Goal: Information Seeking & Learning: Find specific fact

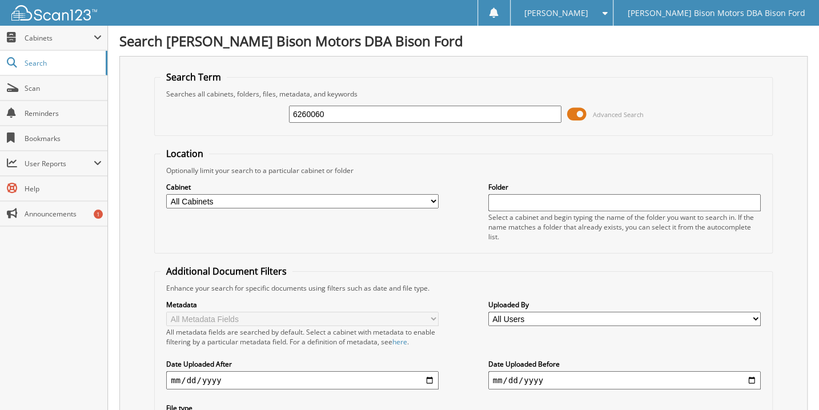
type input "6260060"
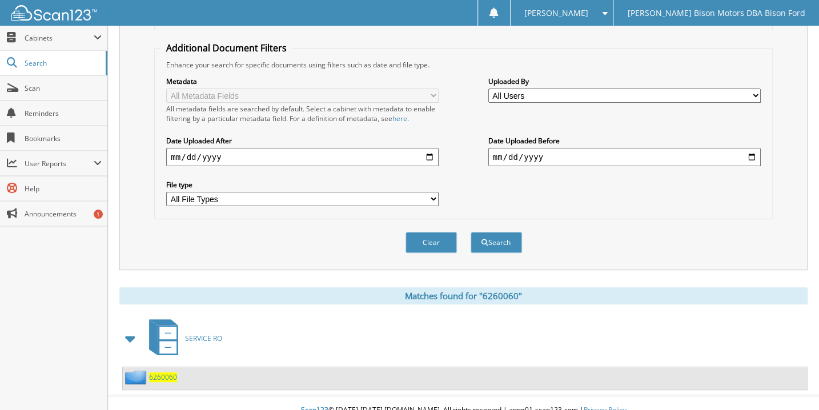
scroll to position [230, 0]
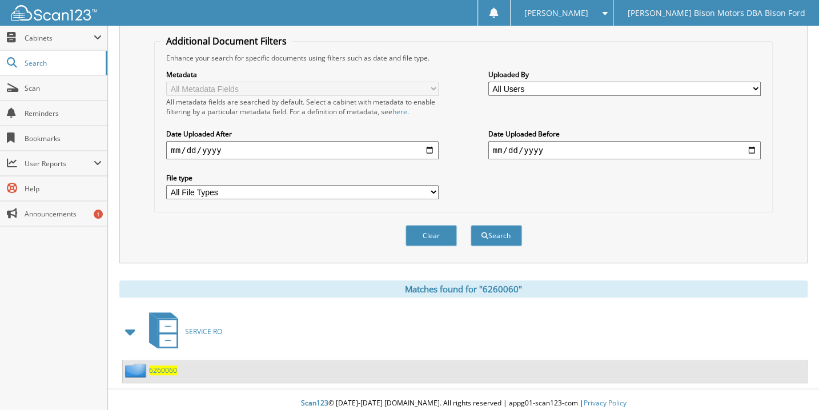
click at [154, 366] on span "6260060" at bounding box center [163, 371] width 28 height 10
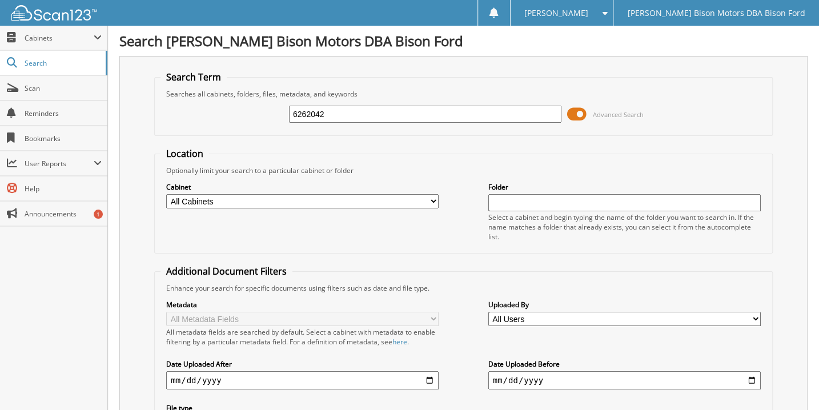
type input "6262042"
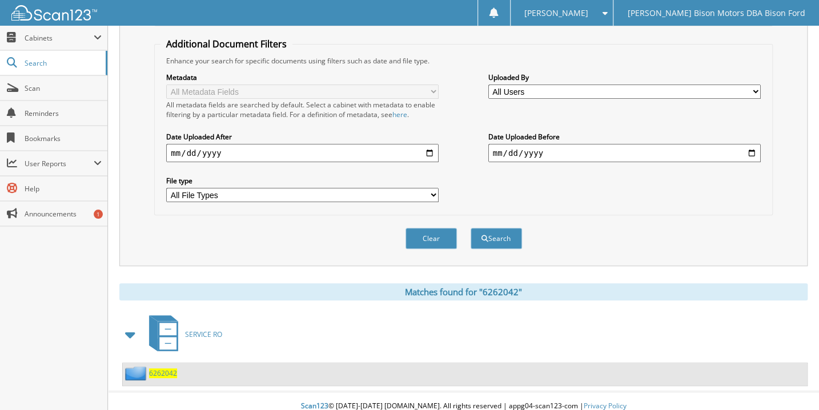
scroll to position [230, 0]
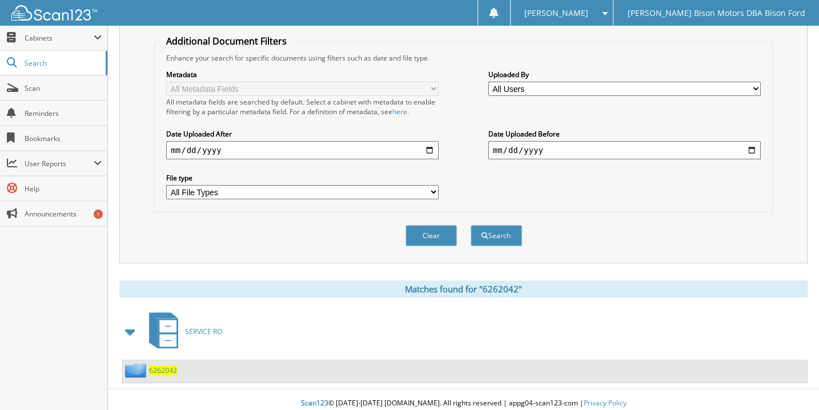
click at [160, 366] on span "6262042" at bounding box center [163, 371] width 28 height 10
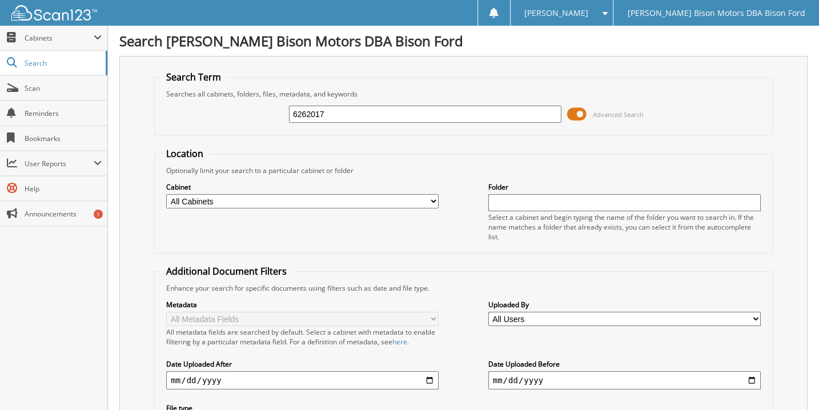
type input "6262017"
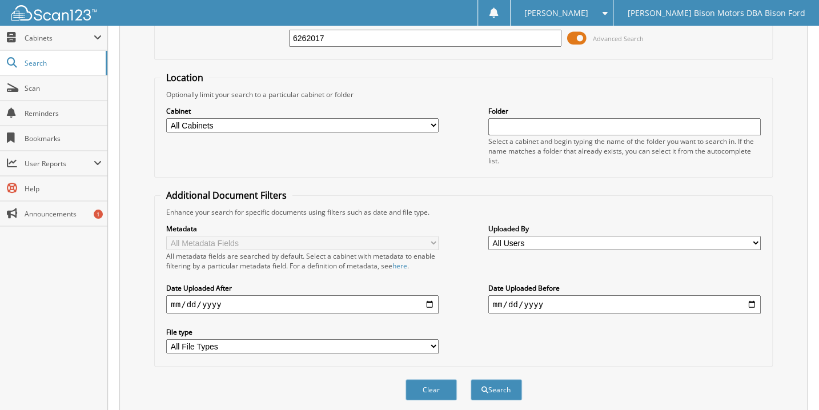
scroll to position [230, 0]
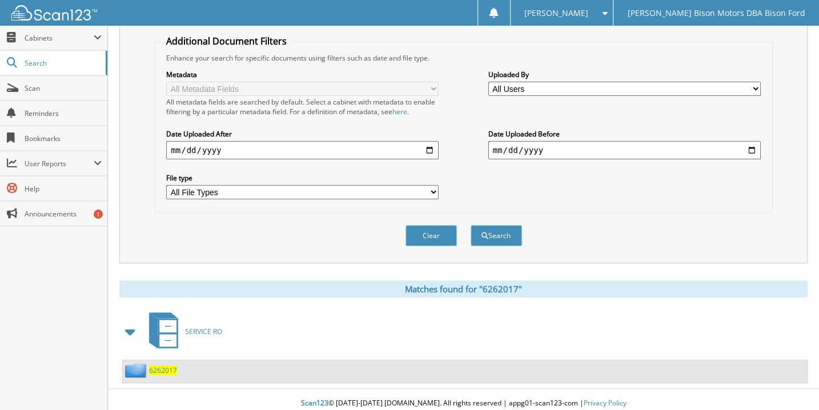
click at [164, 366] on span "6262017" at bounding box center [163, 371] width 28 height 10
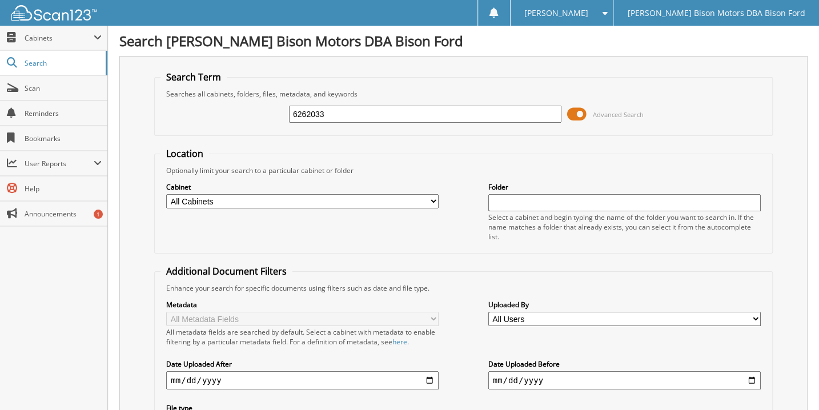
type input "6262033"
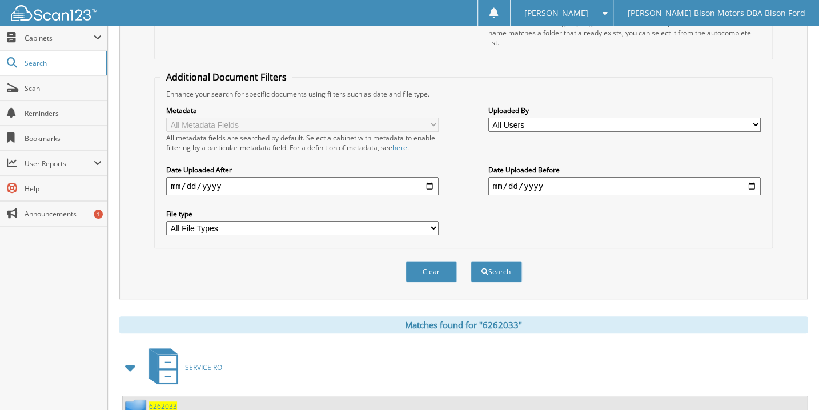
scroll to position [230, 0]
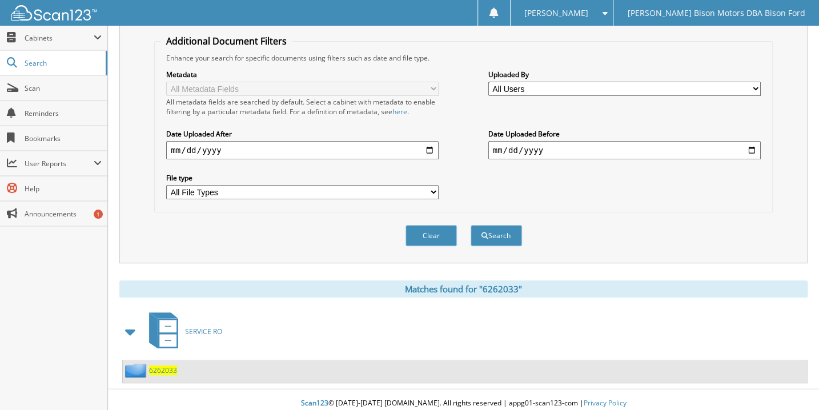
click at [158, 366] on span "6262033" at bounding box center [163, 371] width 28 height 10
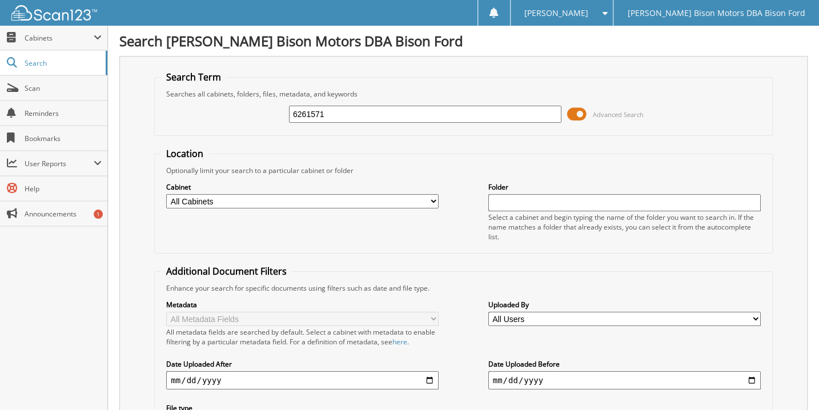
type input "6261571"
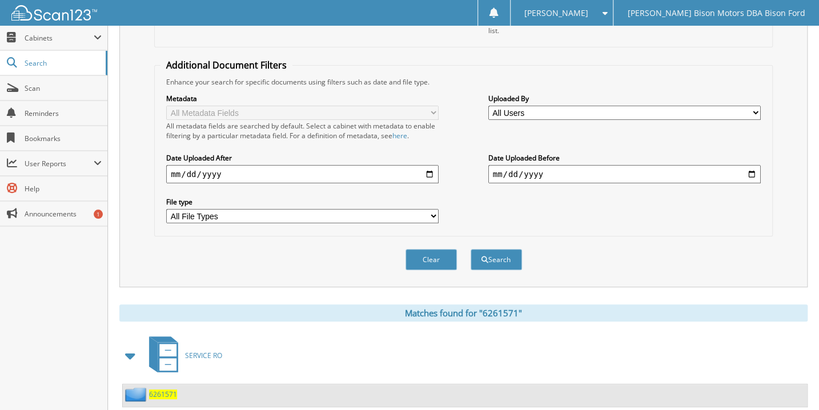
scroll to position [230, 0]
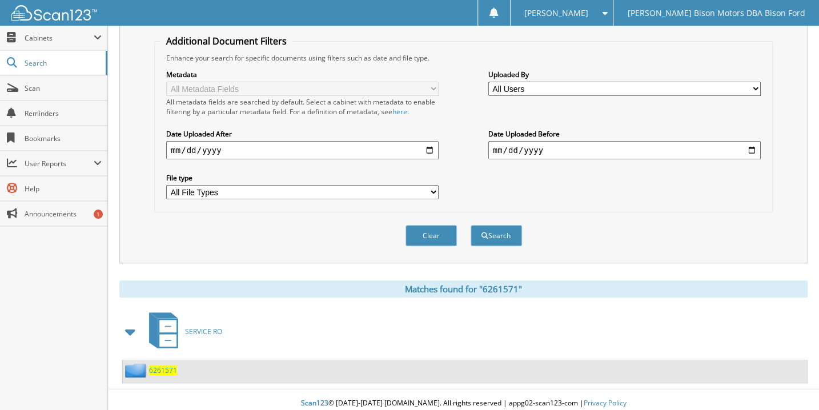
click at [165, 366] on span "6261571" at bounding box center [163, 371] width 28 height 10
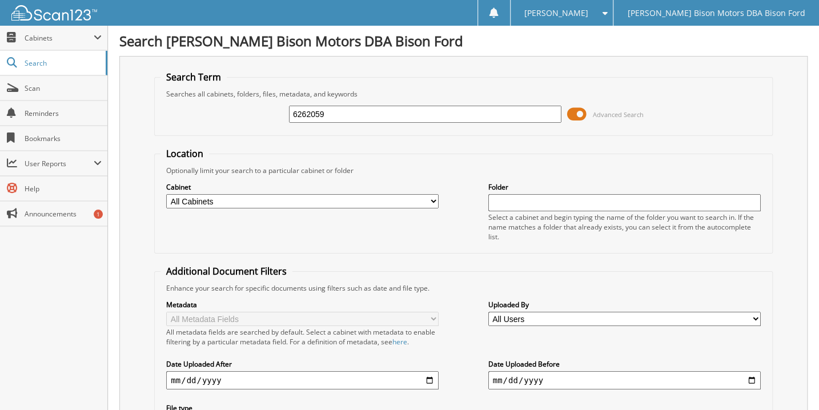
type input "6262059"
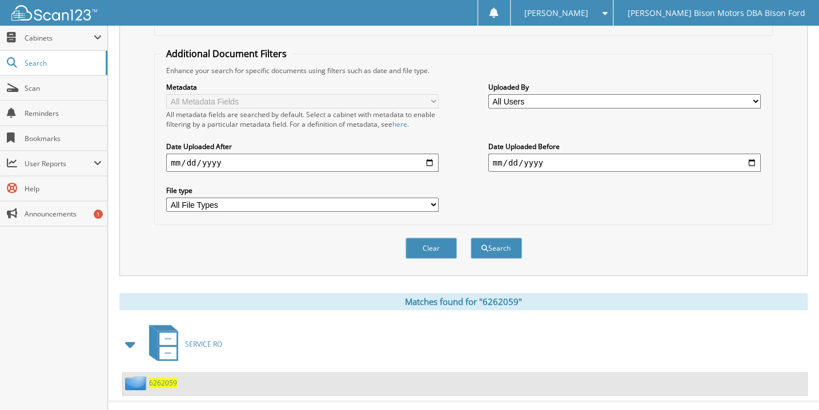
scroll to position [230, 0]
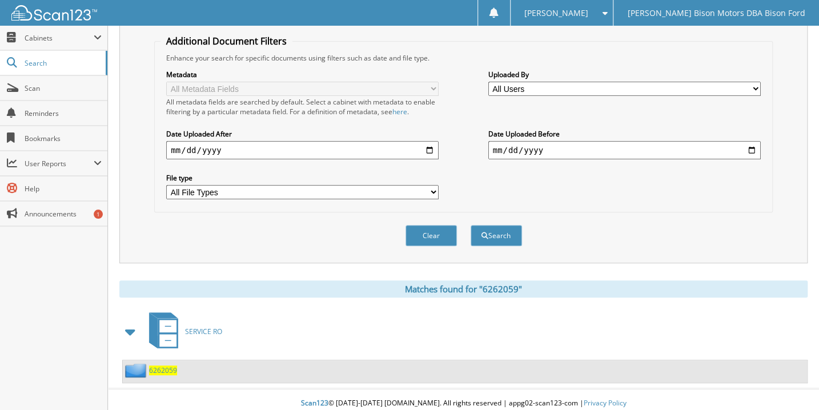
click at [165, 366] on span "6262059" at bounding box center [163, 371] width 28 height 10
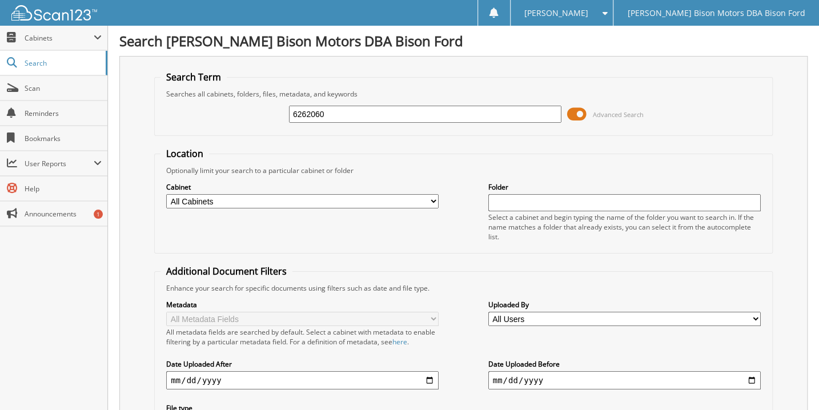
type input "6262060"
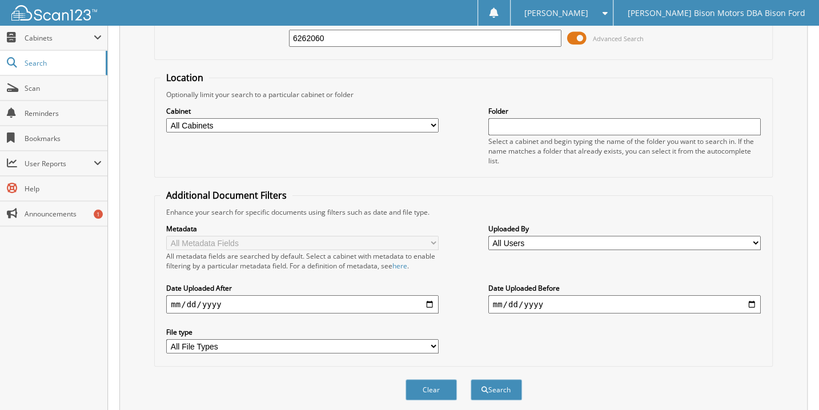
scroll to position [207, 0]
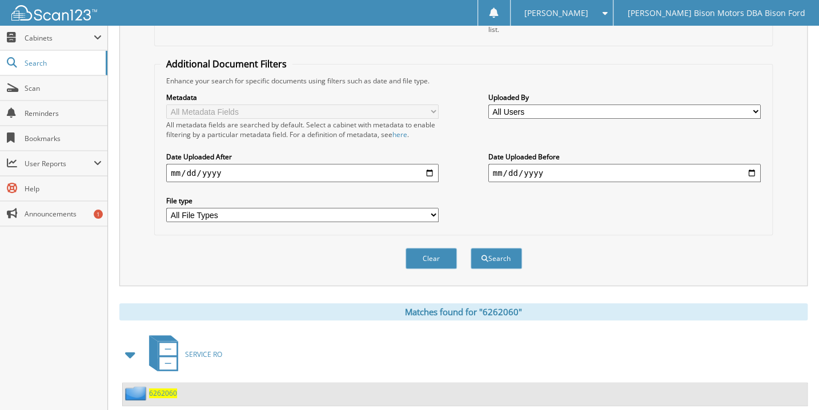
click at [161, 388] on span "6262060" at bounding box center [163, 393] width 28 height 10
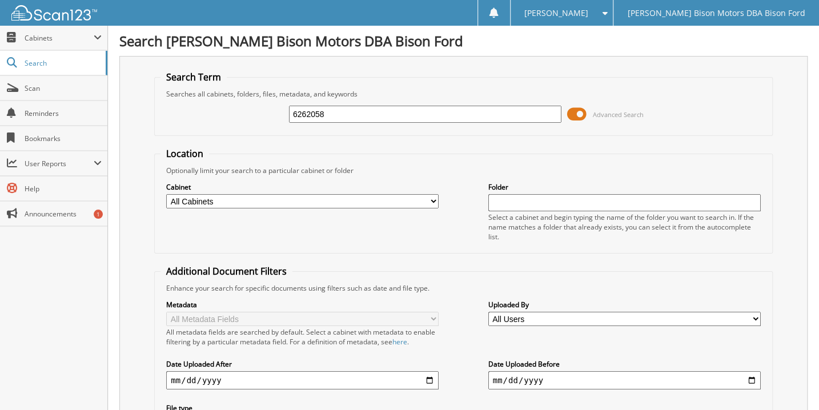
type input "6262058"
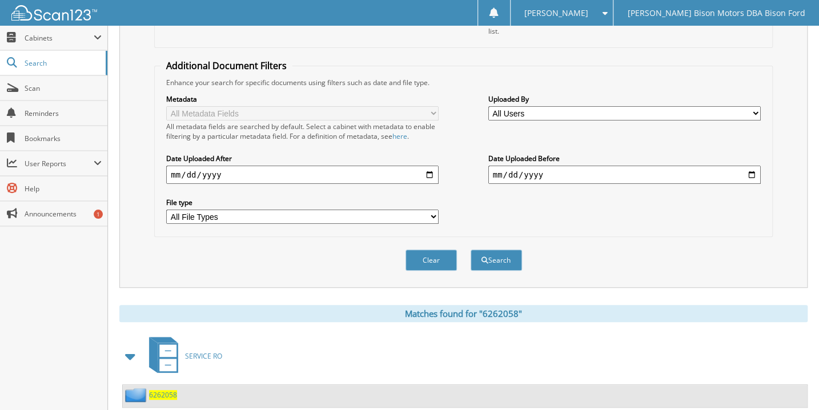
scroll to position [207, 0]
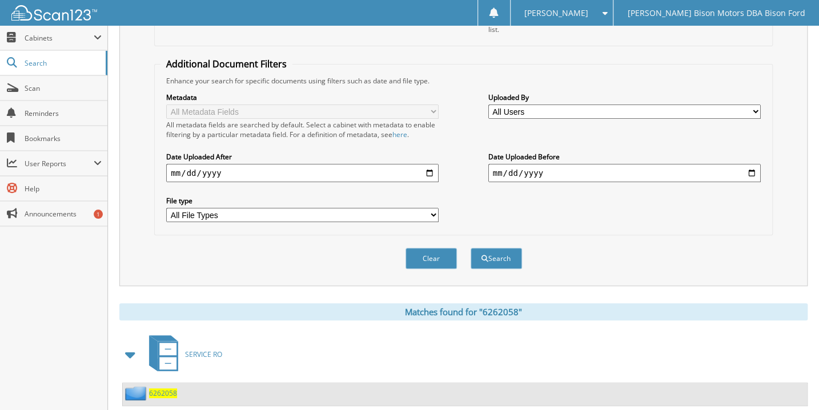
click at [163, 388] on span "6262058" at bounding box center [163, 393] width 28 height 10
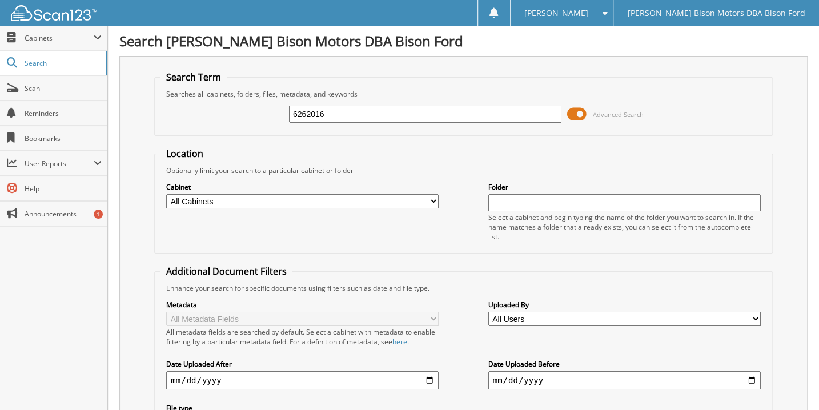
type input "6262016"
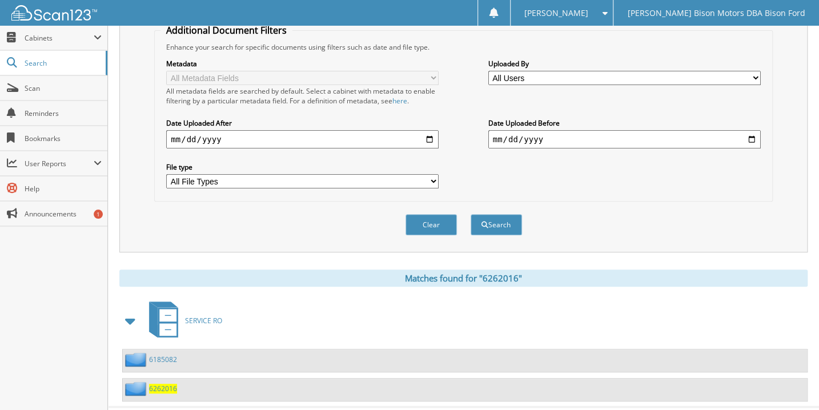
scroll to position [259, 0]
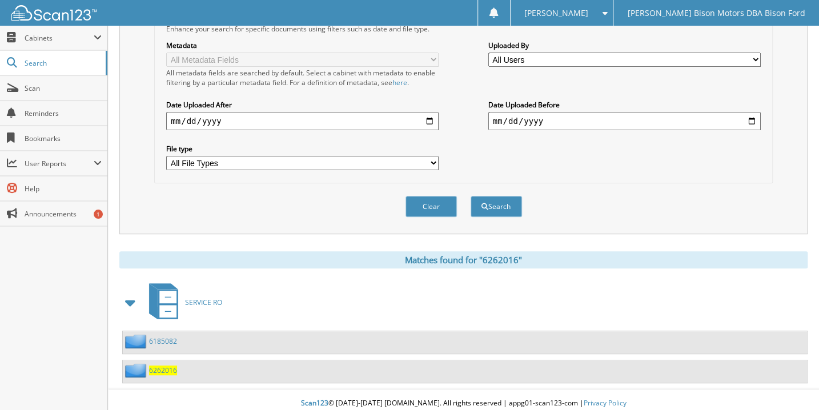
click at [163, 366] on span "6262016" at bounding box center [163, 371] width 28 height 10
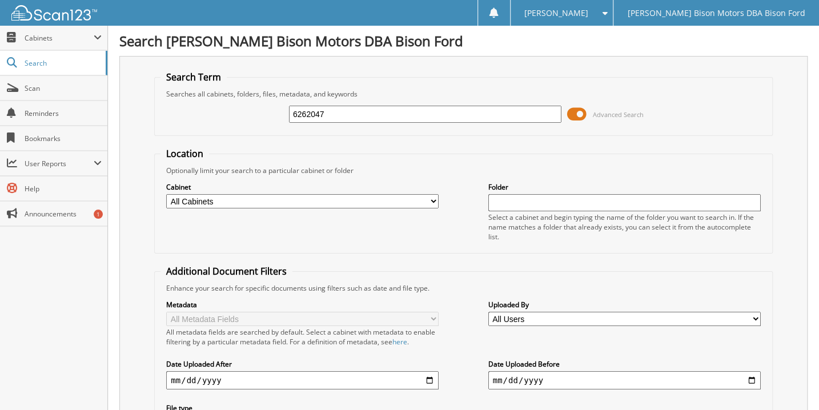
type input "6262047"
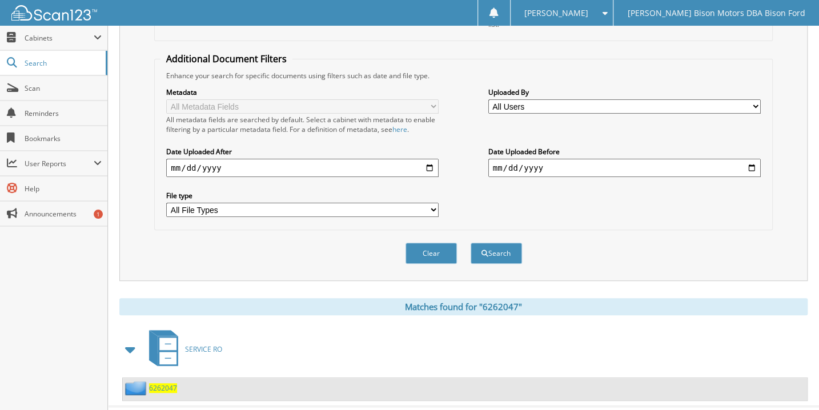
scroll to position [230, 0]
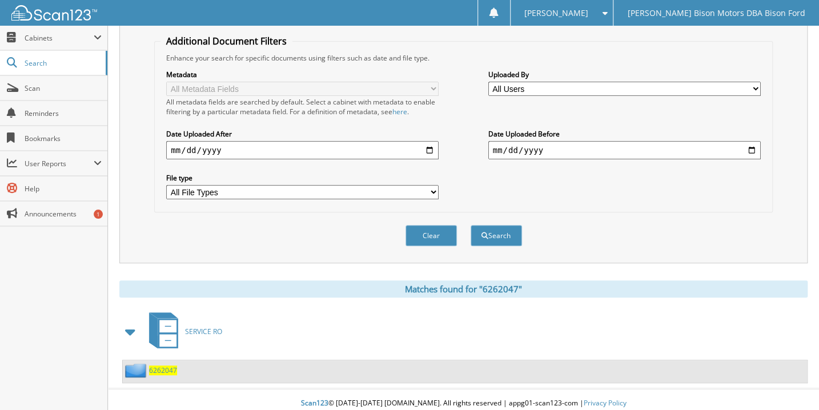
click at [163, 366] on span "6262047" at bounding box center [163, 371] width 28 height 10
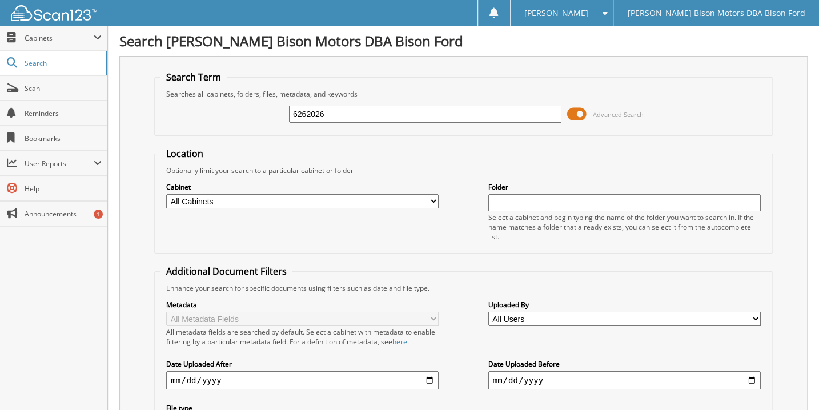
type input "6262026"
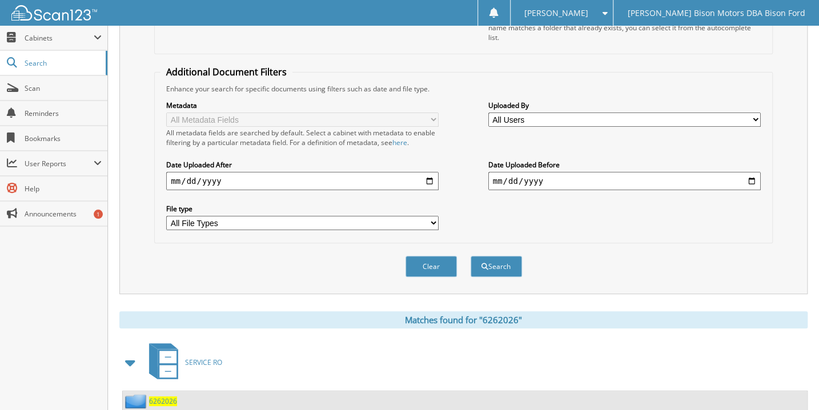
scroll to position [230, 0]
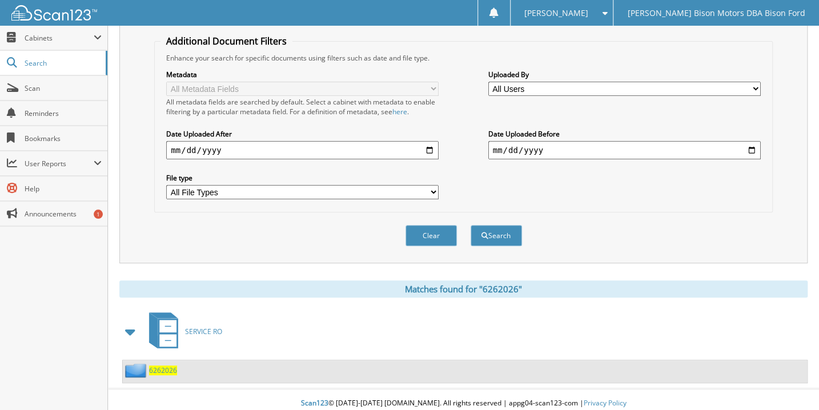
click at [171, 366] on span "6262026" at bounding box center [163, 371] width 28 height 10
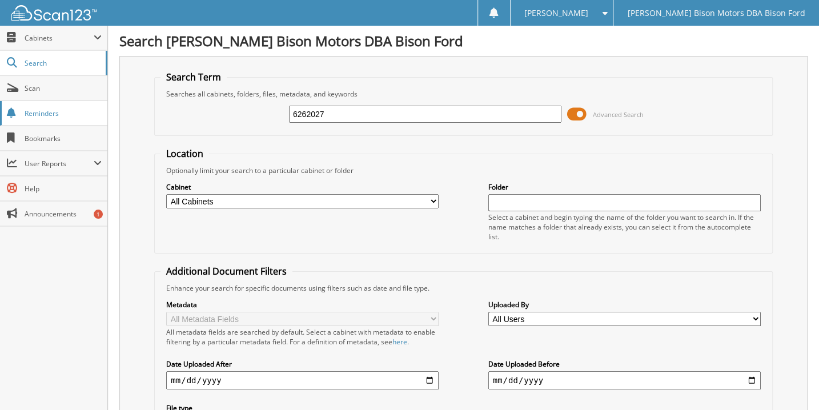
type input "6262027"
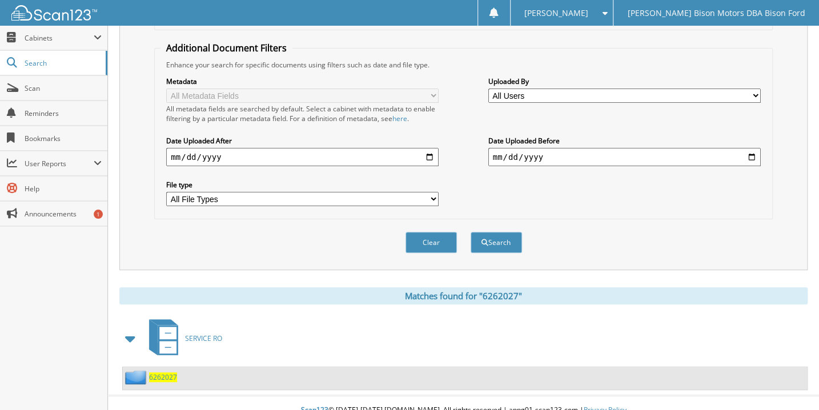
scroll to position [230, 0]
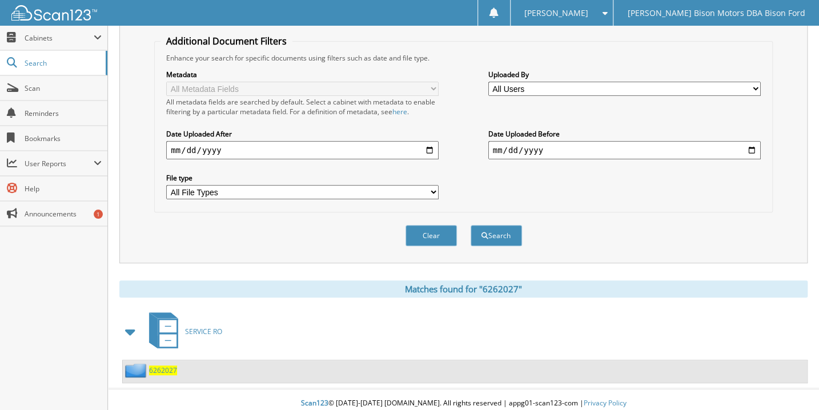
click at [161, 366] on span "6262027" at bounding box center [163, 371] width 28 height 10
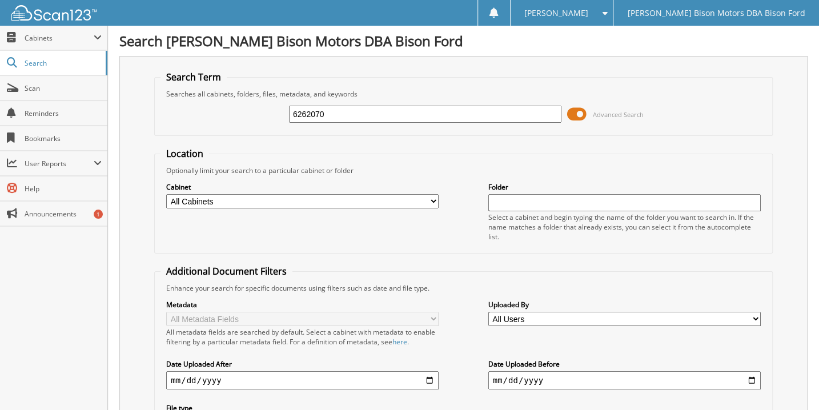
type input "6262070"
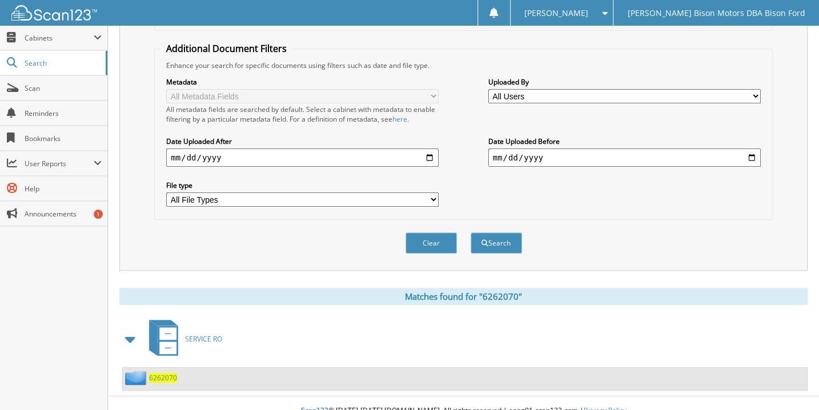
scroll to position [230, 0]
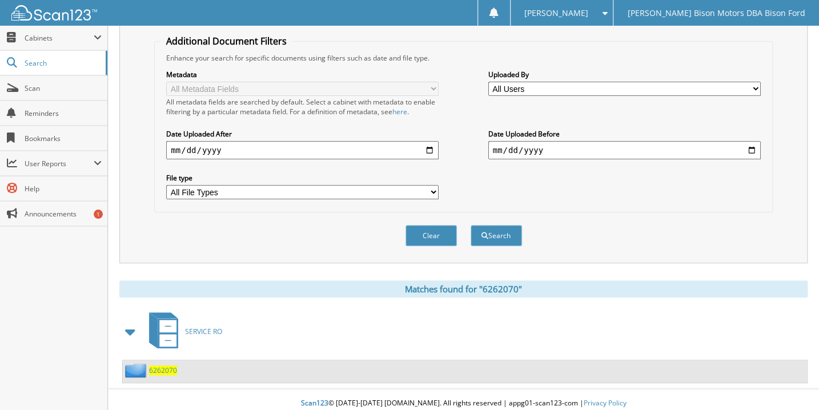
click at [162, 366] on span "6262070" at bounding box center [163, 371] width 28 height 10
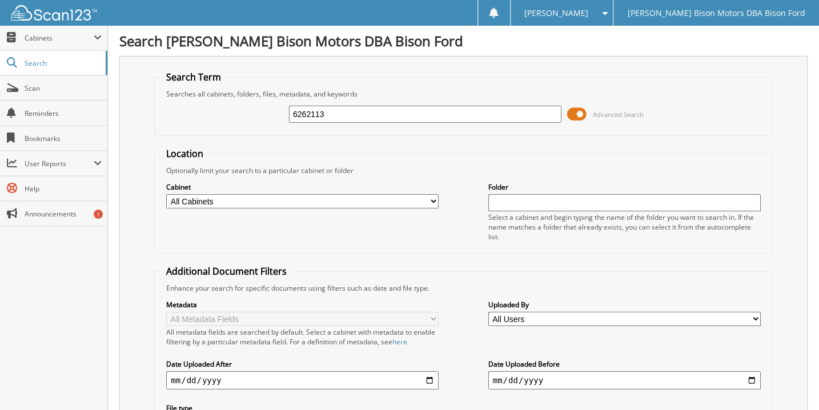
type input "6262113"
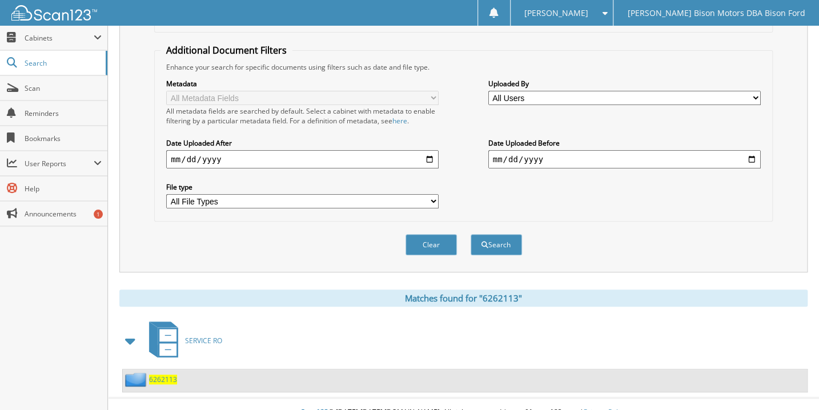
scroll to position [230, 0]
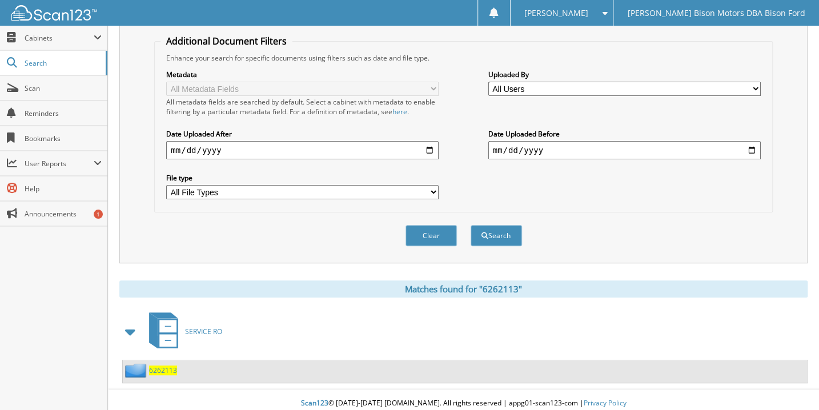
click at [164, 366] on span "6262113" at bounding box center [163, 371] width 28 height 10
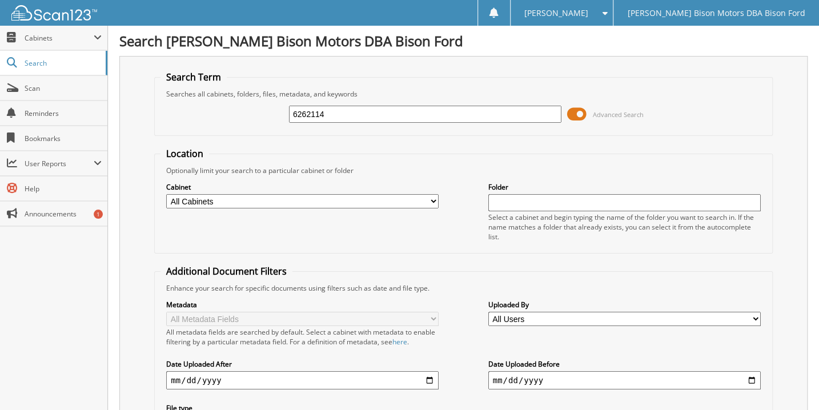
type input "6262114"
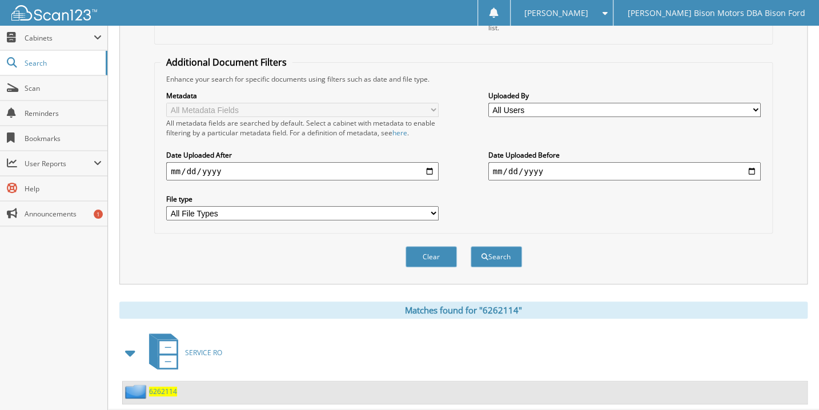
scroll to position [230, 0]
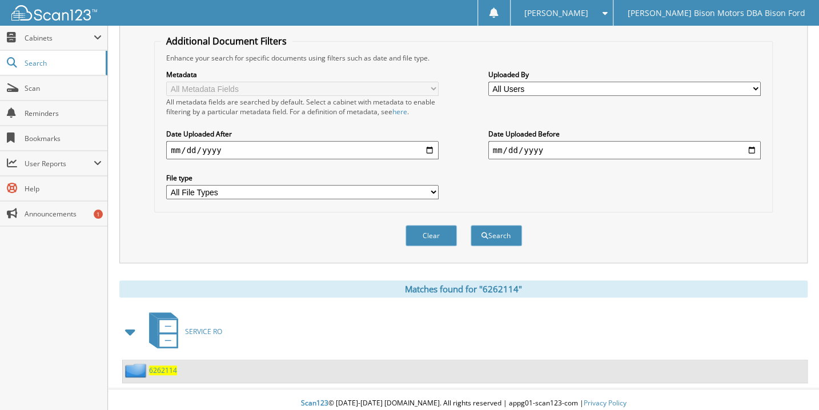
click at [149, 366] on span "6262114" at bounding box center [163, 371] width 28 height 10
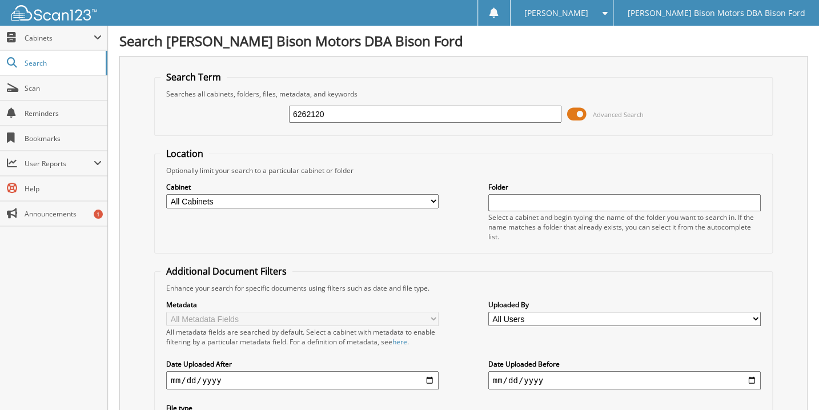
type input "6262120"
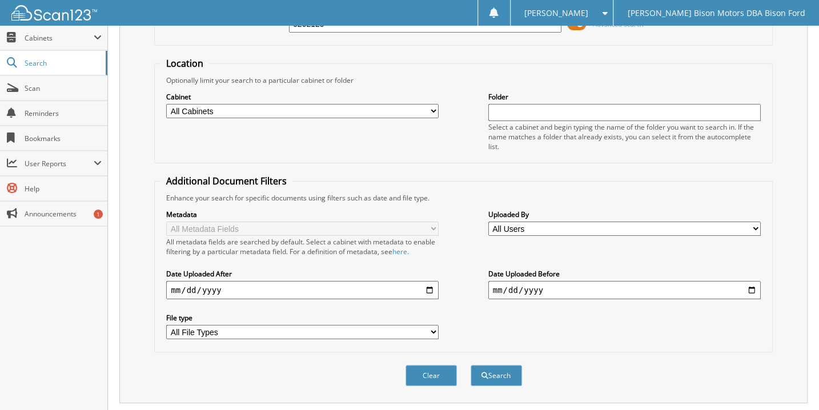
scroll to position [230, 0]
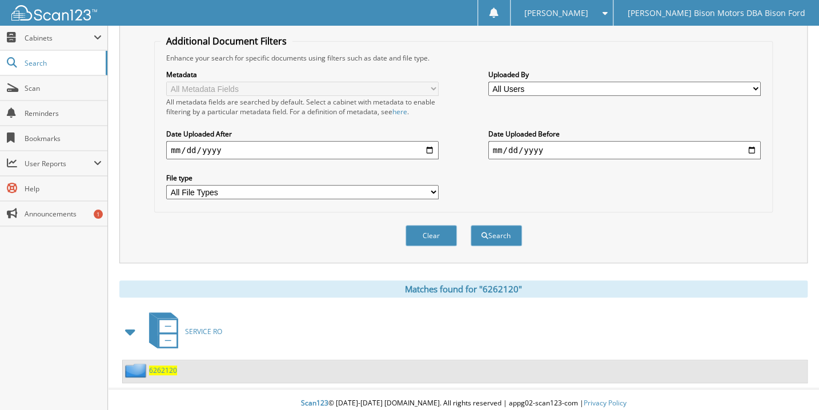
click at [169, 366] on span "6262120" at bounding box center [163, 371] width 28 height 10
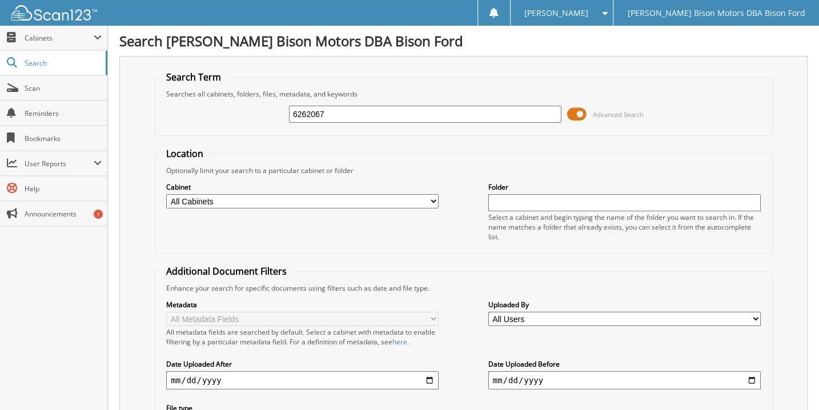
type input "6262067"
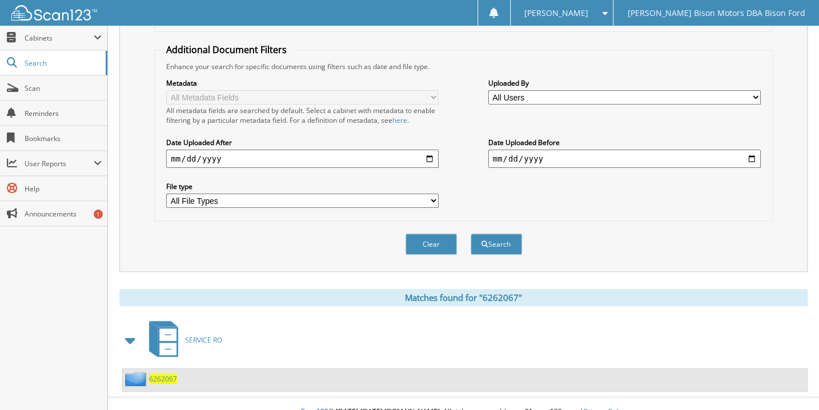
scroll to position [230, 0]
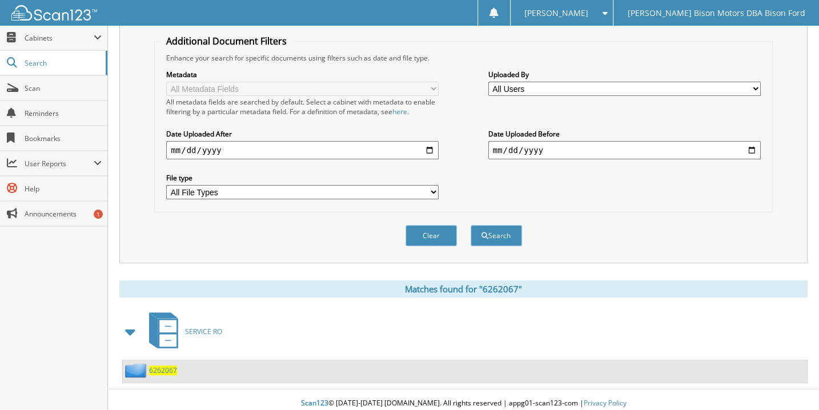
click at [170, 366] on span "6262067" at bounding box center [163, 371] width 28 height 10
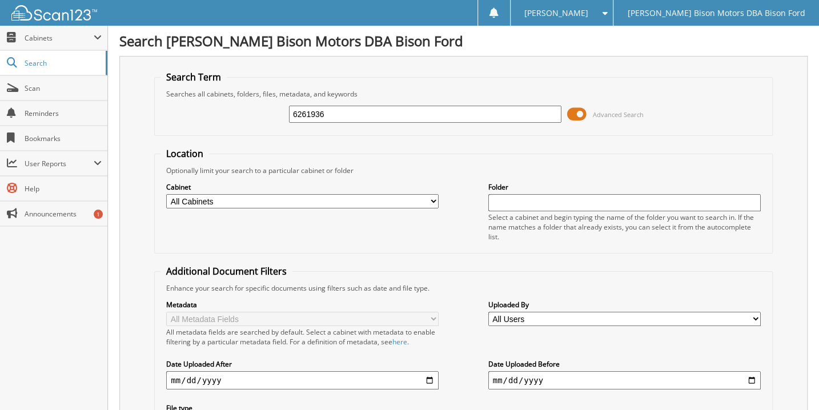
type input "6261936"
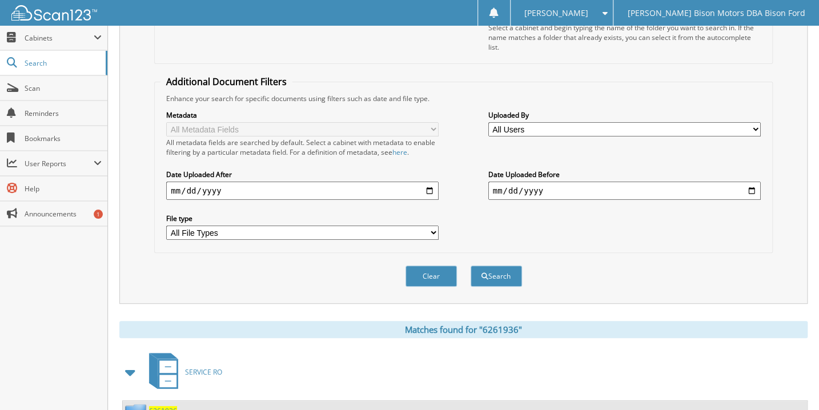
scroll to position [230, 0]
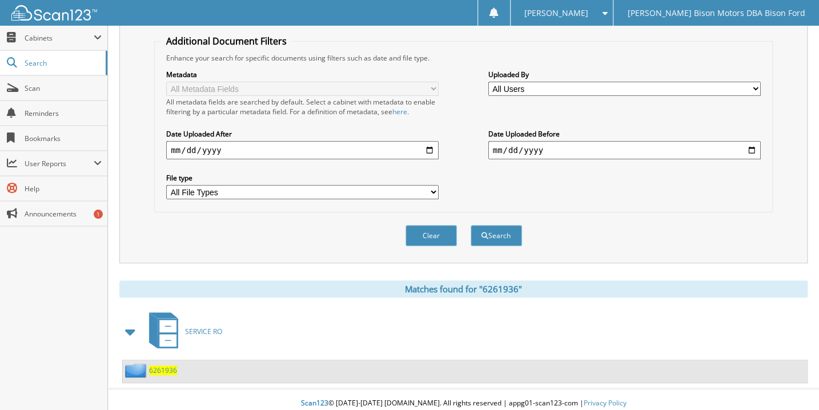
click at [170, 366] on span "6261936" at bounding box center [163, 371] width 28 height 10
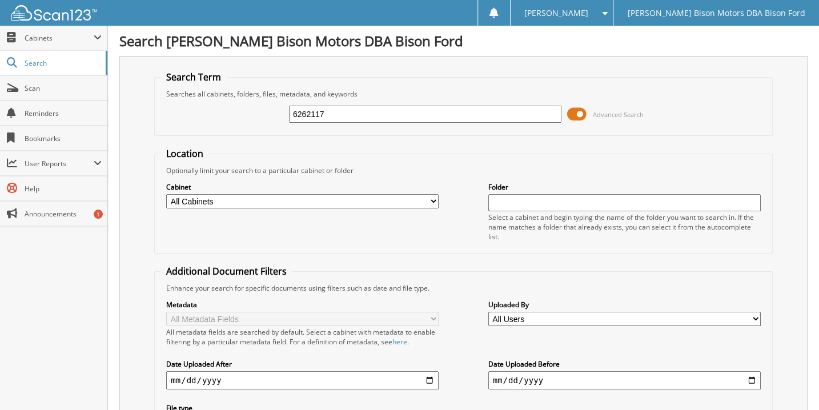
type input "6262117"
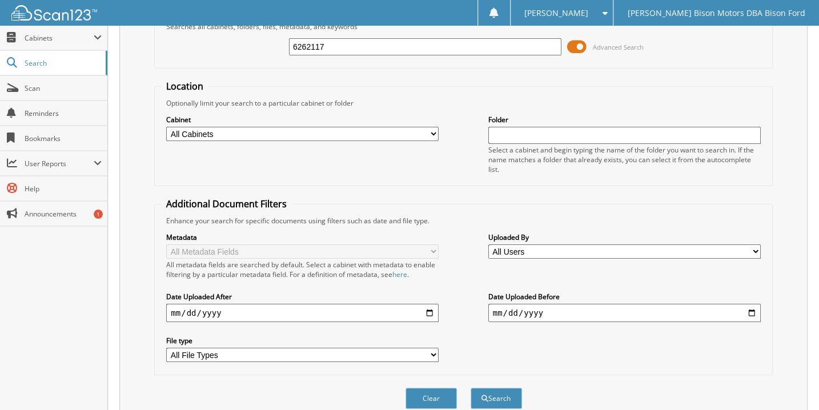
scroll to position [230, 0]
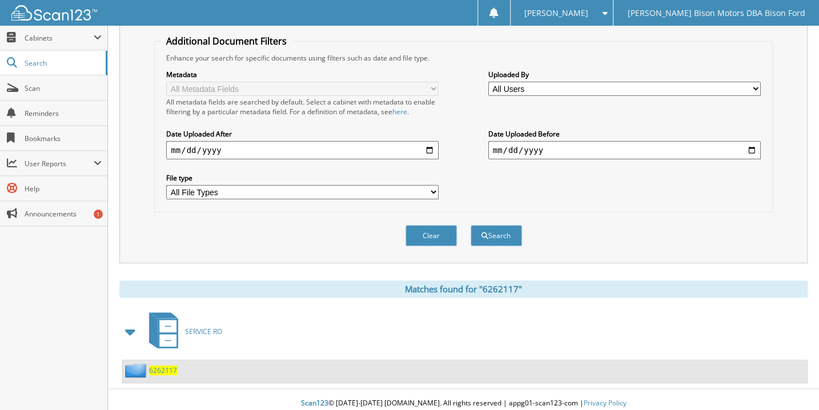
click at [165, 366] on span "6262117" at bounding box center [163, 371] width 28 height 10
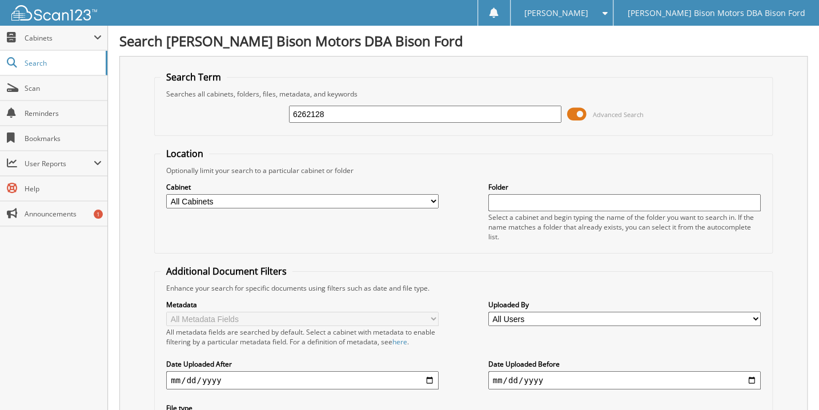
type input "6262128"
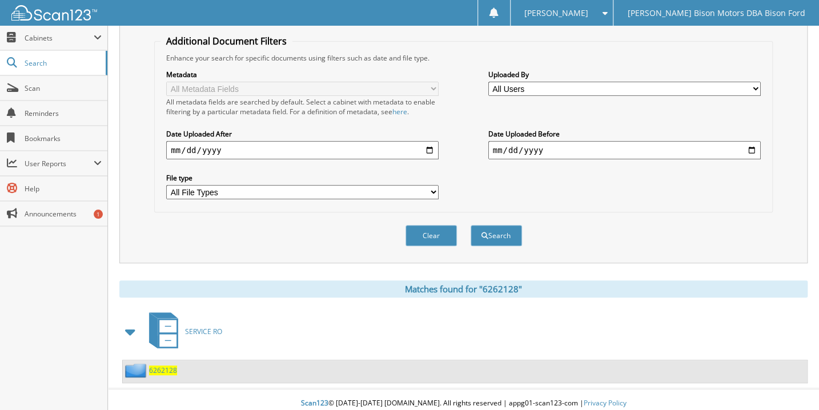
click at [161, 366] on span "6262128" at bounding box center [163, 371] width 28 height 10
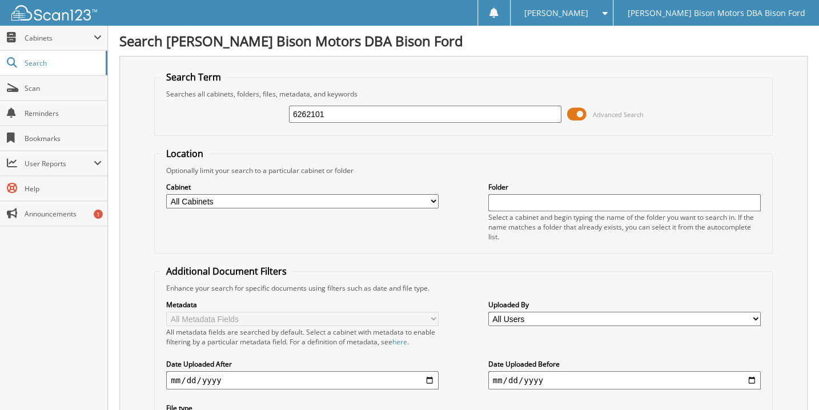
type input "6262101"
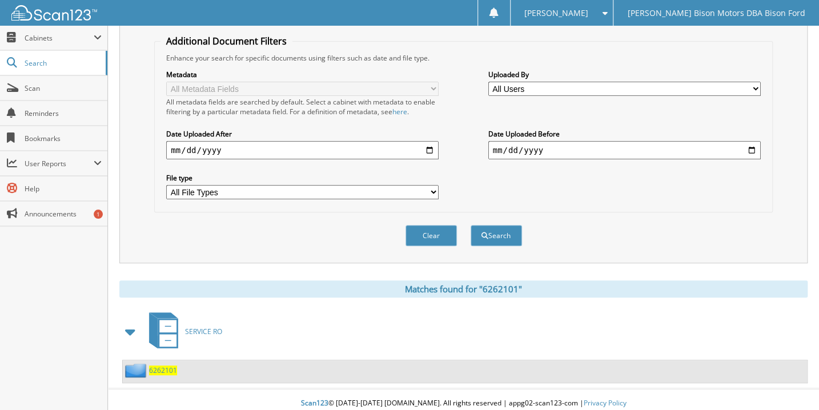
click at [167, 366] on span "6262101" at bounding box center [163, 371] width 28 height 10
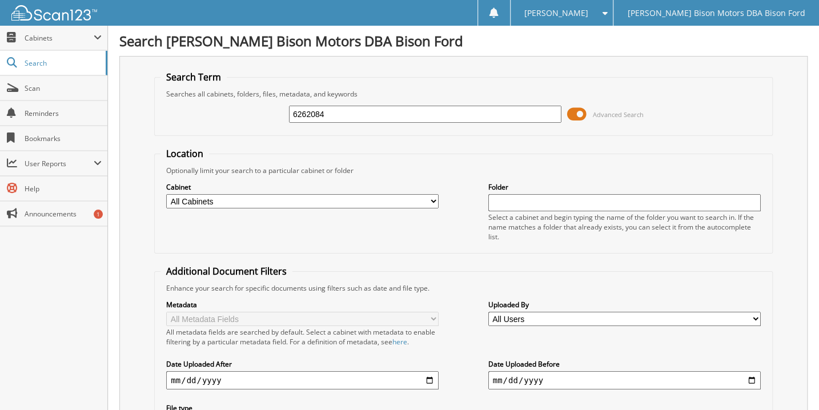
type input "6262084"
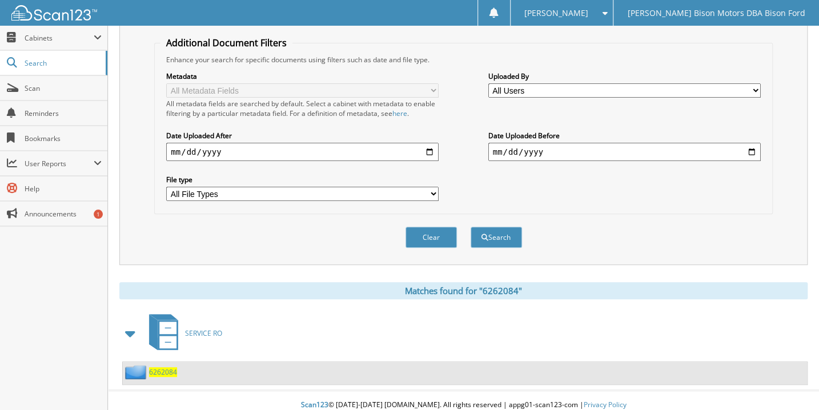
scroll to position [230, 0]
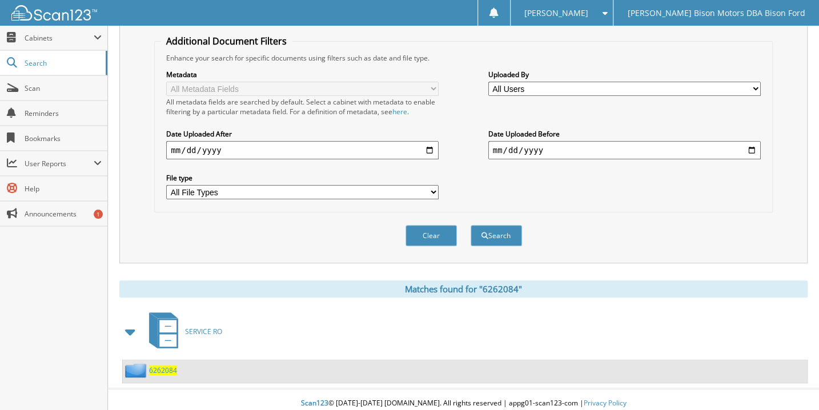
click at [166, 366] on span "6262084" at bounding box center [163, 371] width 28 height 10
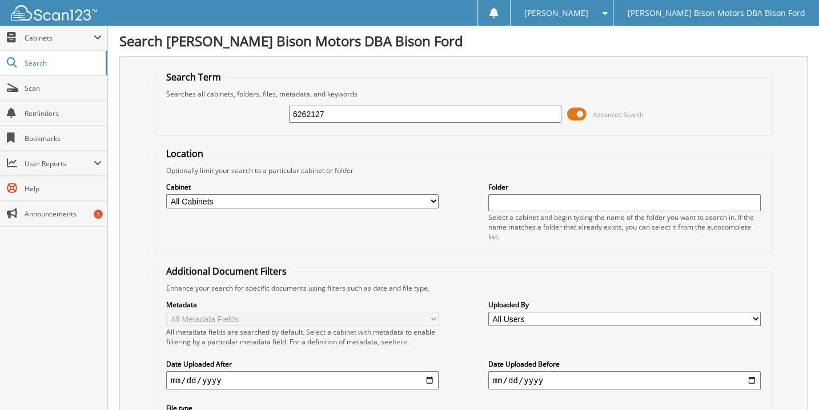
type input "6262127"
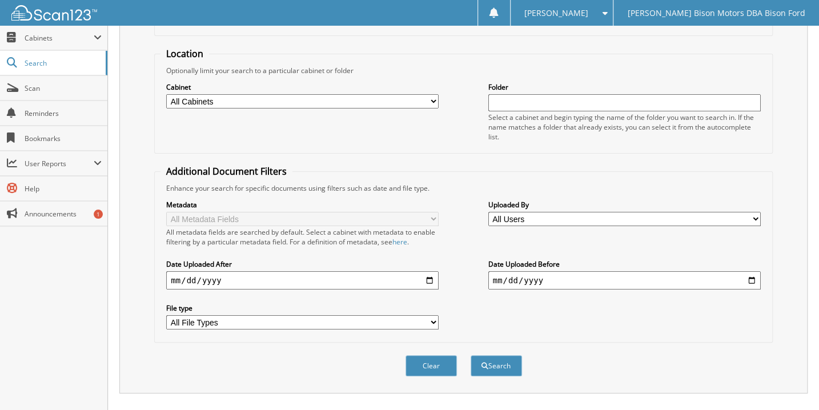
scroll to position [230, 0]
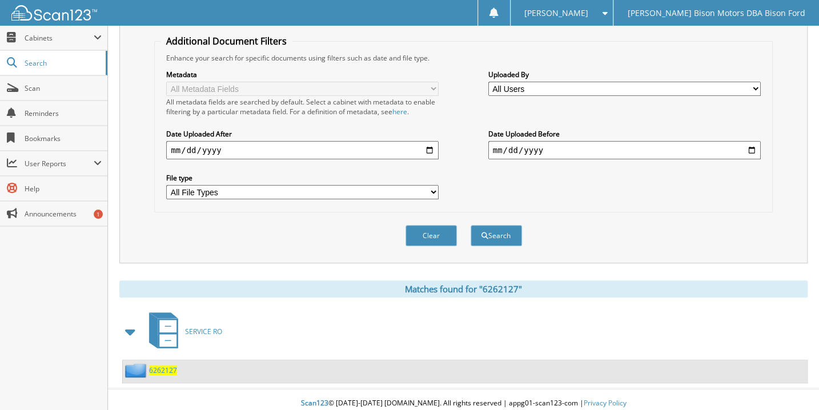
click at [160, 366] on span "6262127" at bounding box center [163, 371] width 28 height 10
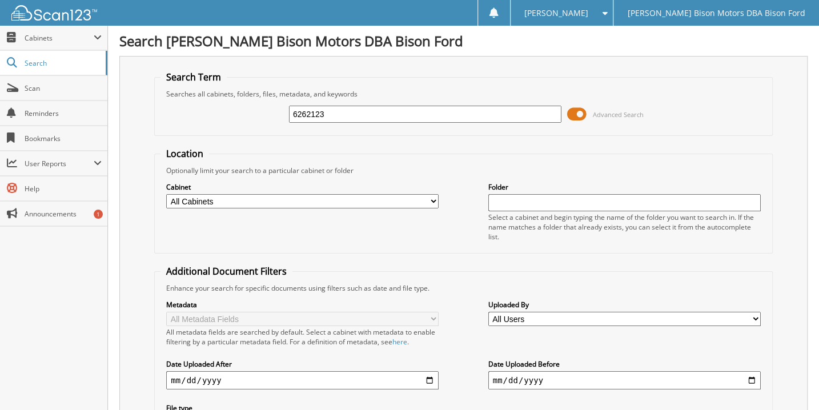
type input "6262123"
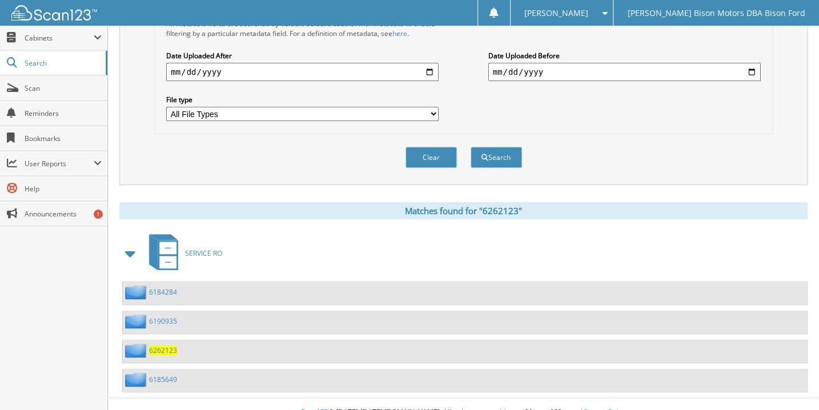
scroll to position [317, 0]
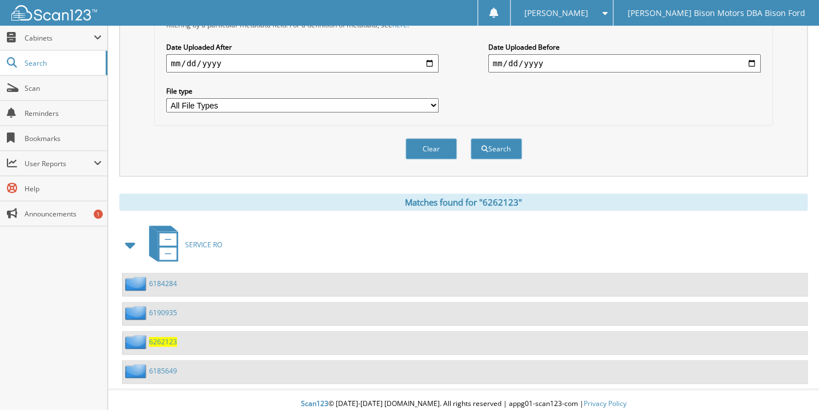
click at [166, 337] on span "6262123" at bounding box center [163, 342] width 28 height 10
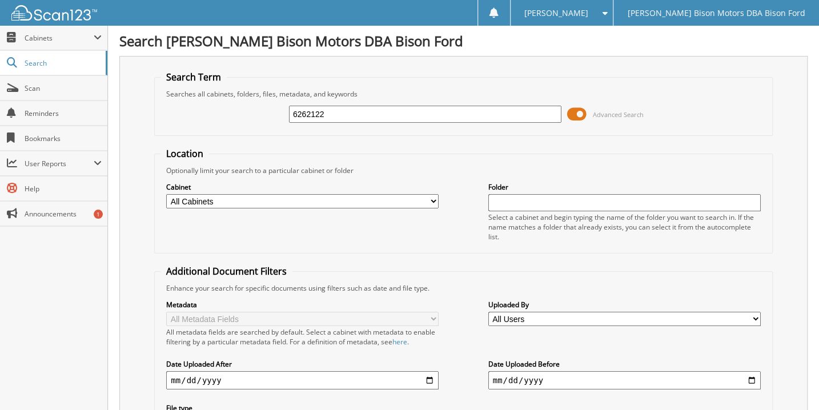
type input "6262122"
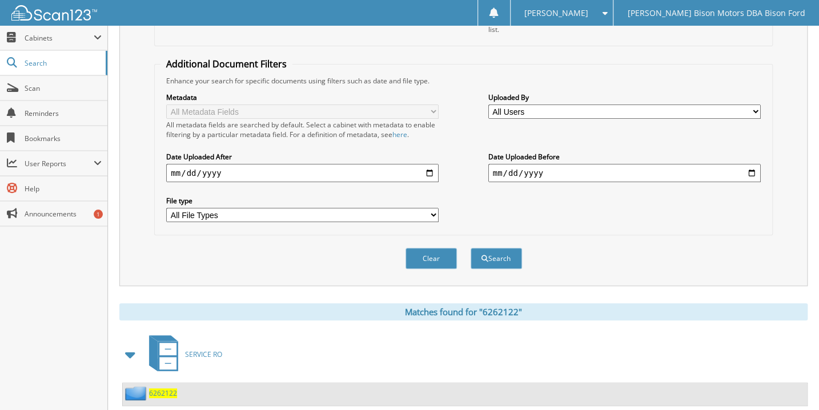
click at [157, 388] on span "6262122" at bounding box center [163, 393] width 28 height 10
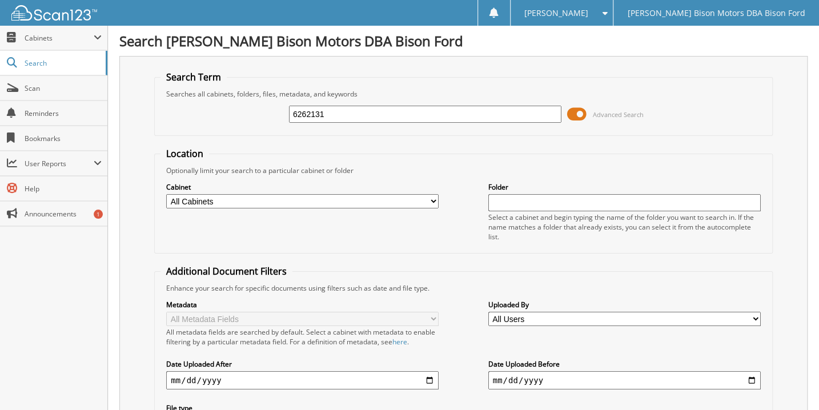
type input "6262131"
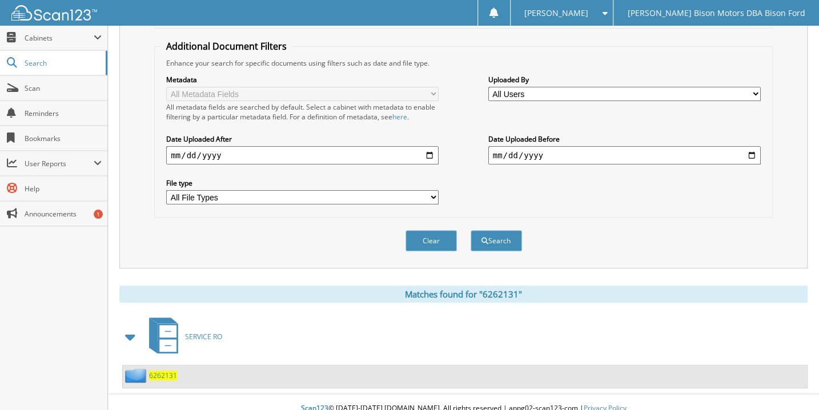
scroll to position [230, 0]
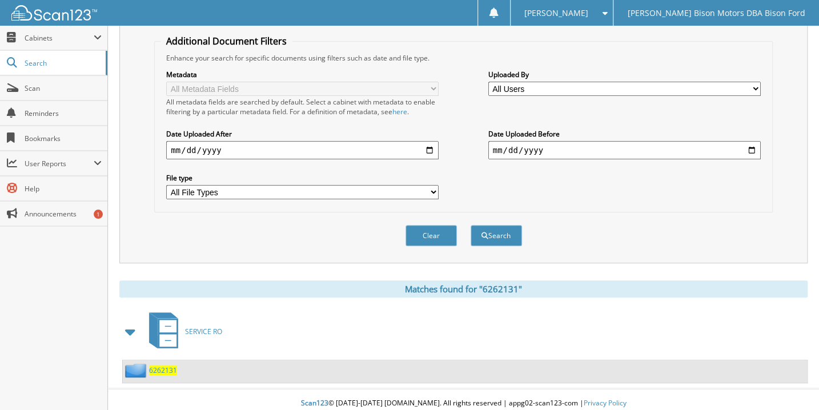
click at [160, 366] on span "6262131" at bounding box center [163, 371] width 28 height 10
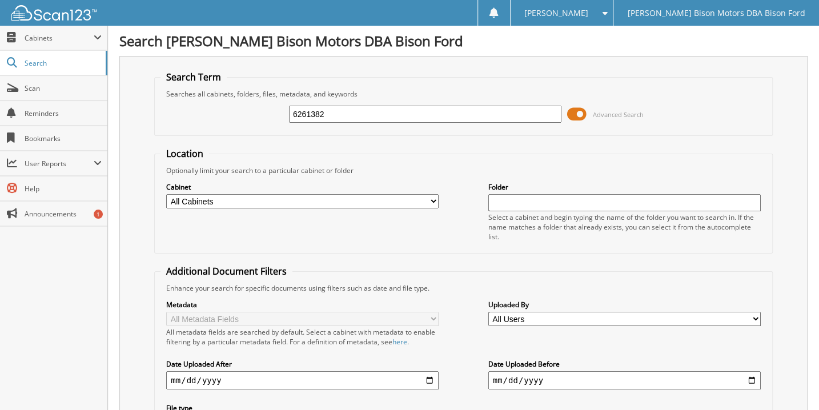
type input "6261382"
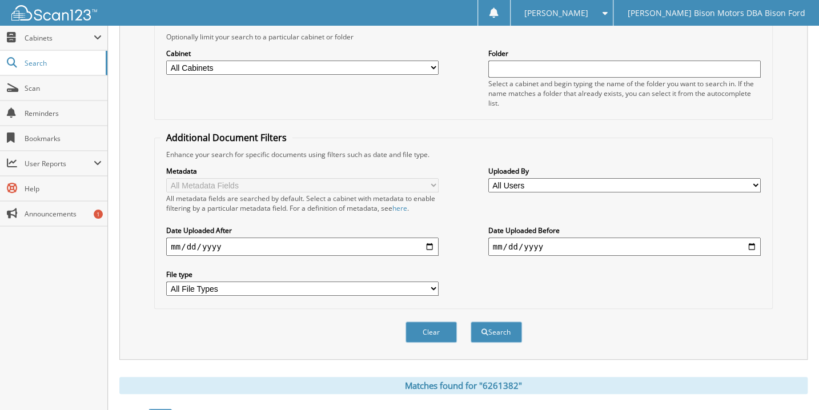
scroll to position [230, 0]
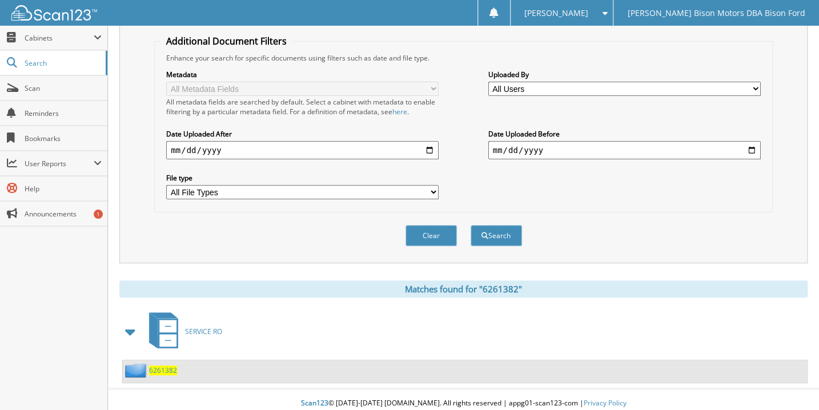
click at [161, 366] on span "6261382" at bounding box center [163, 371] width 28 height 10
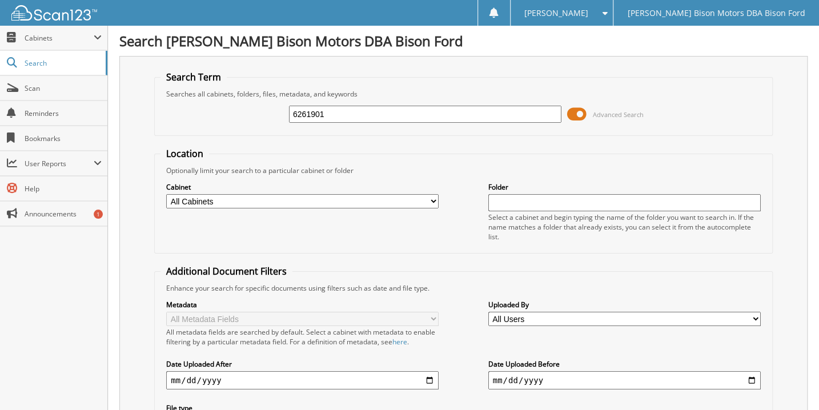
type input "6261901"
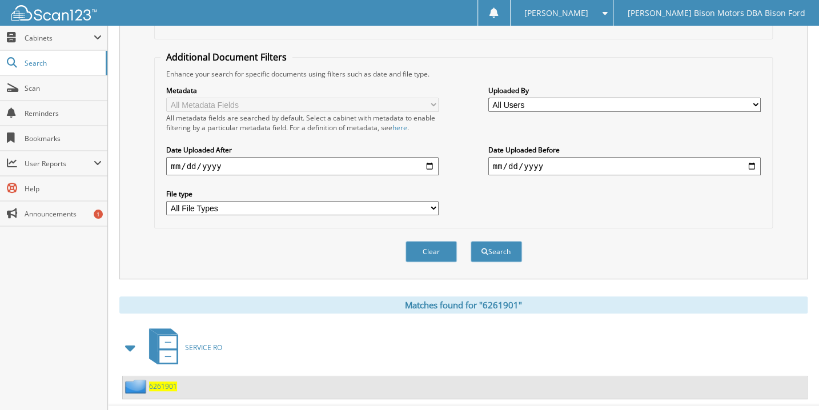
scroll to position [230, 0]
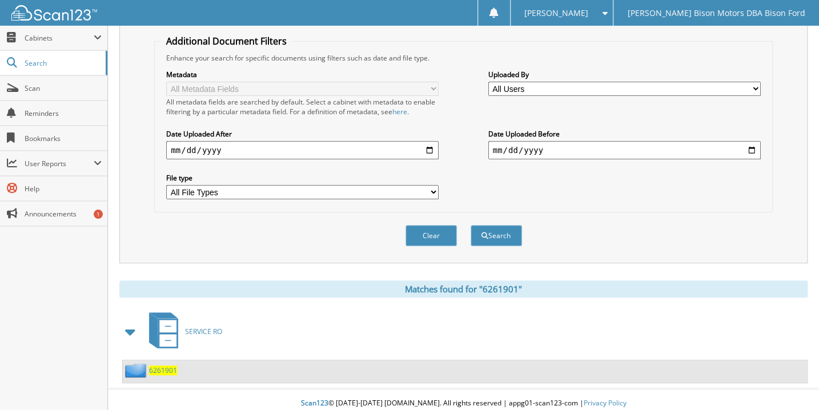
click at [163, 366] on span "6261901" at bounding box center [163, 371] width 28 height 10
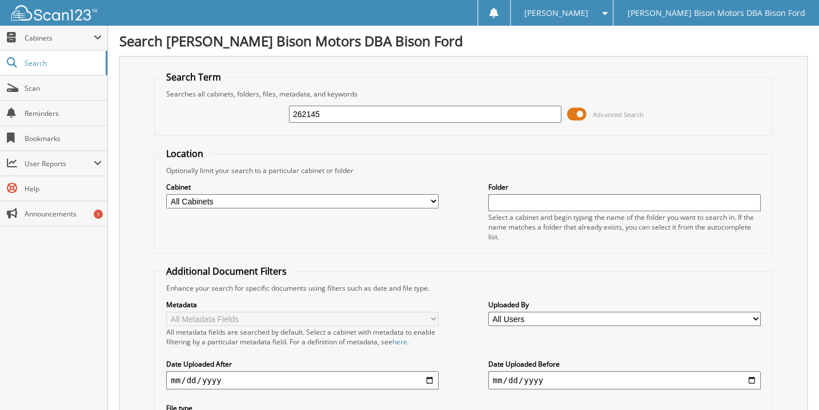
type input "262145"
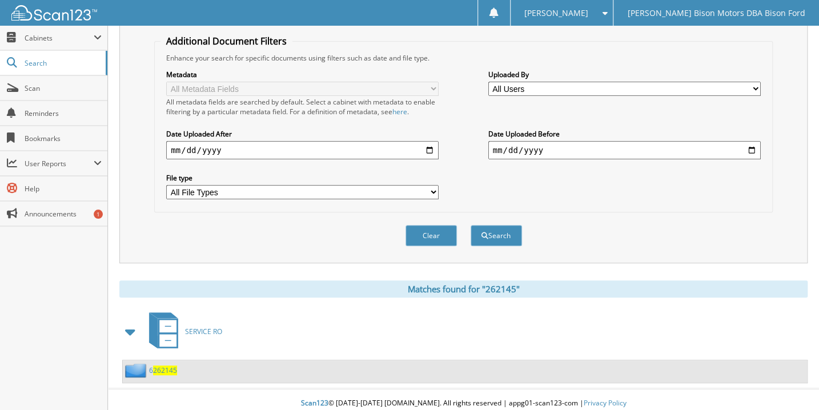
click at [167, 366] on span "262145" at bounding box center [165, 371] width 24 height 10
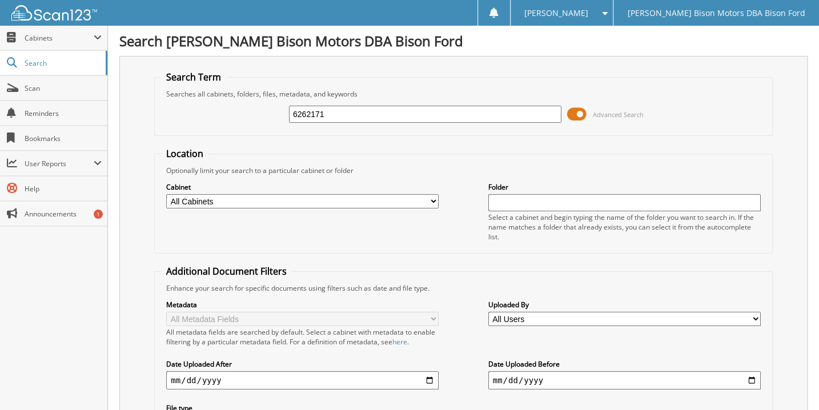
type input "6262171"
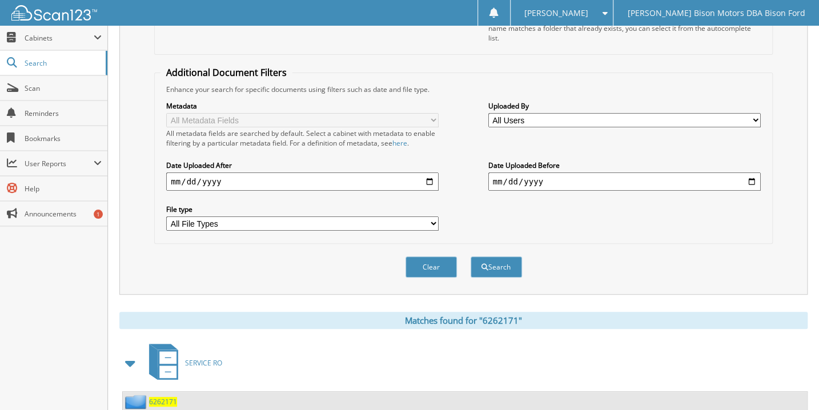
scroll to position [207, 0]
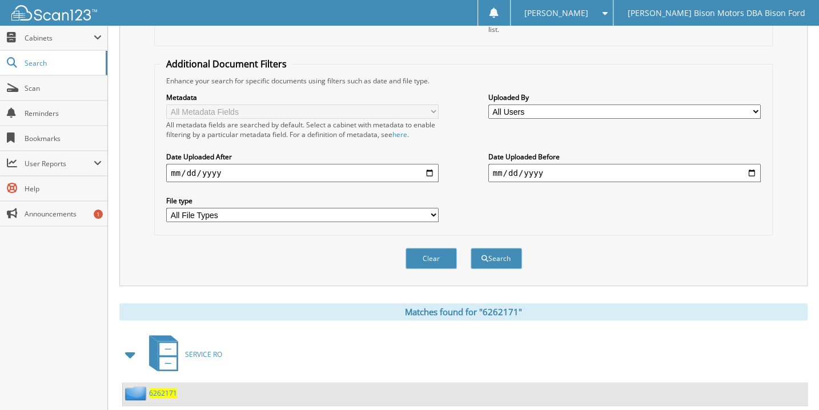
click at [165, 388] on span "6262171" at bounding box center [163, 393] width 28 height 10
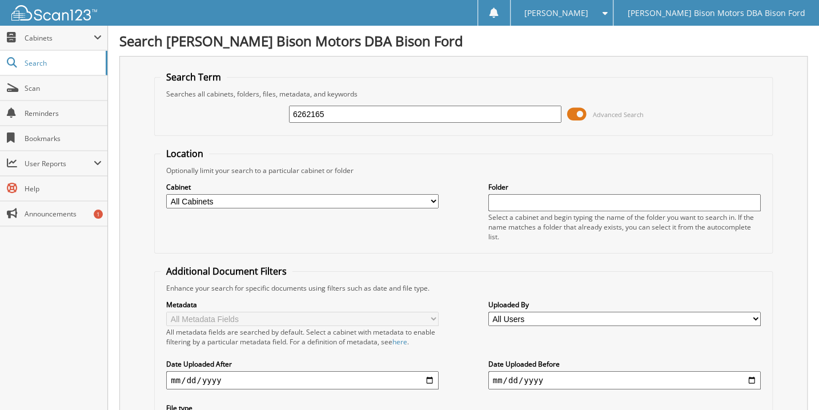
type input "6262165"
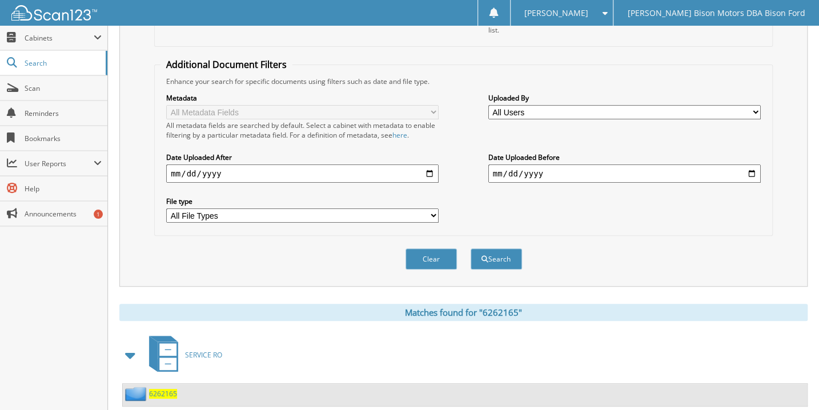
scroll to position [207, 0]
click at [162, 388] on span "6262165" at bounding box center [163, 393] width 28 height 10
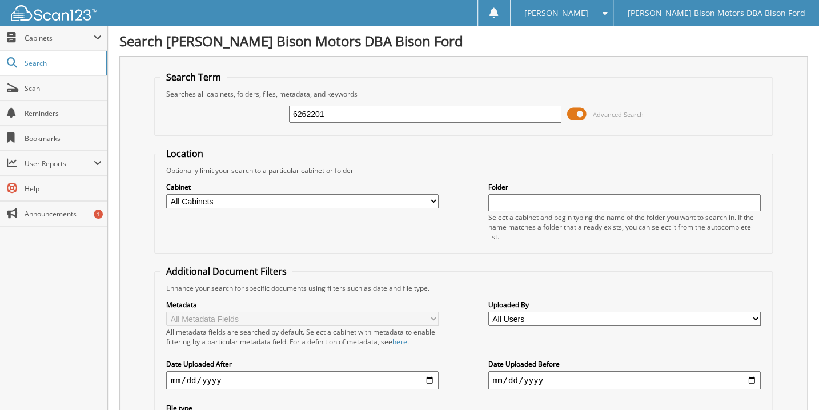
type input "6262201"
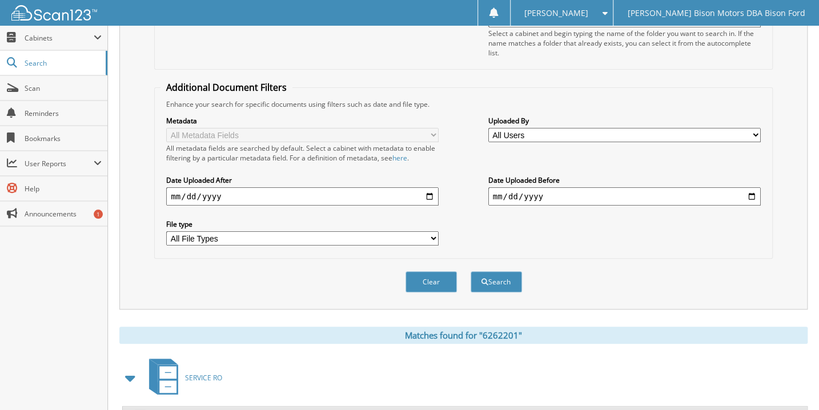
scroll to position [230, 0]
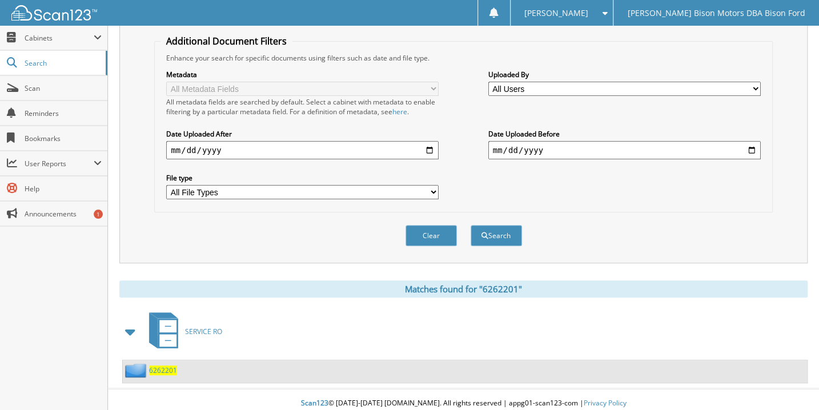
click at [161, 366] on span "6262201" at bounding box center [163, 371] width 28 height 10
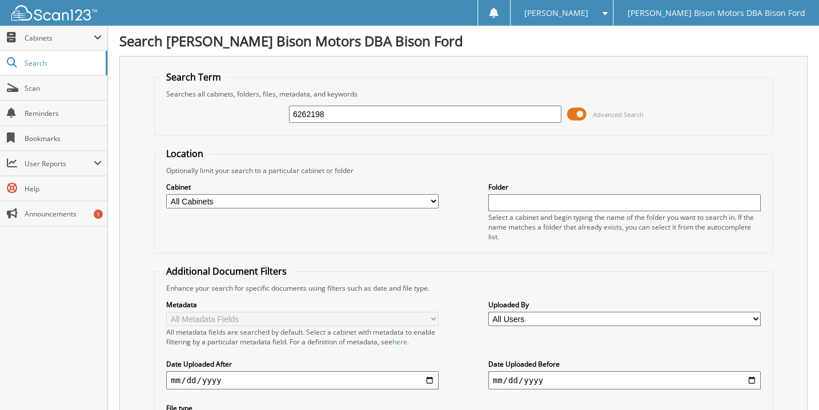
type input "6262198"
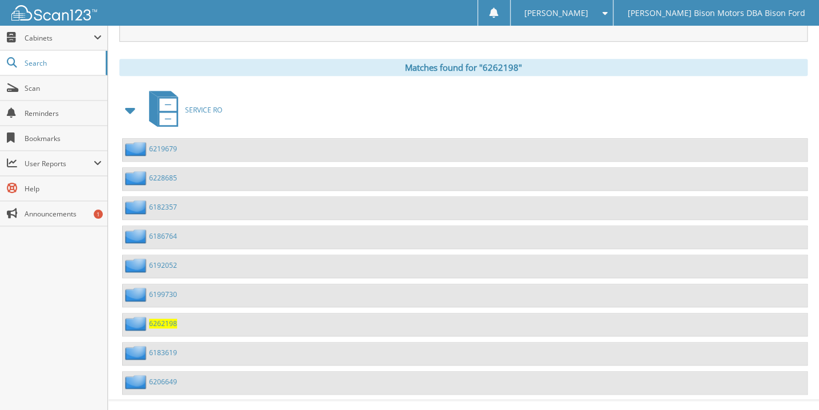
scroll to position [461, 0]
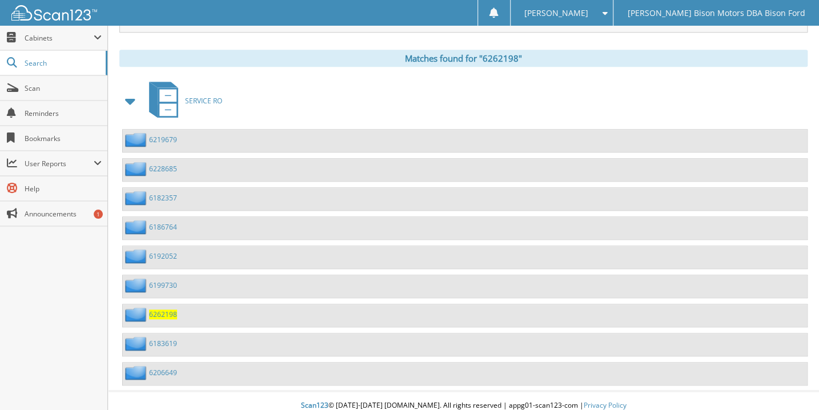
click at [166, 310] on span "6262198" at bounding box center [163, 315] width 28 height 10
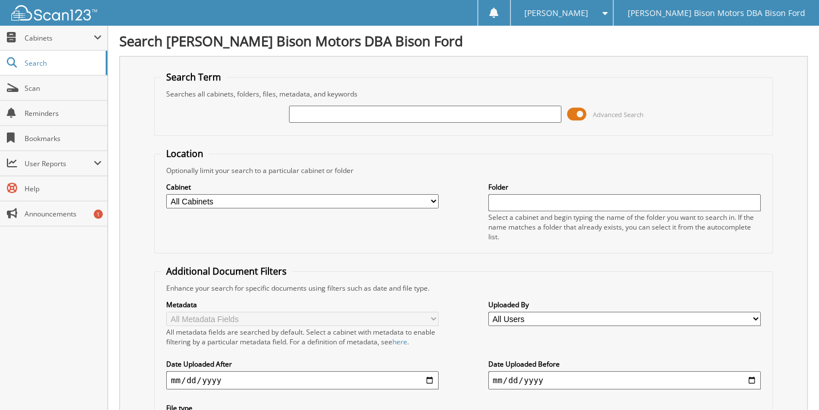
click at [588, 14] on span "[PERSON_NAME]" at bounding box center [556, 13] width 64 height 7
click at [613, 53] on link "Logout" at bounding box center [562, 56] width 103 height 20
